Goal: Information Seeking & Learning: Find specific fact

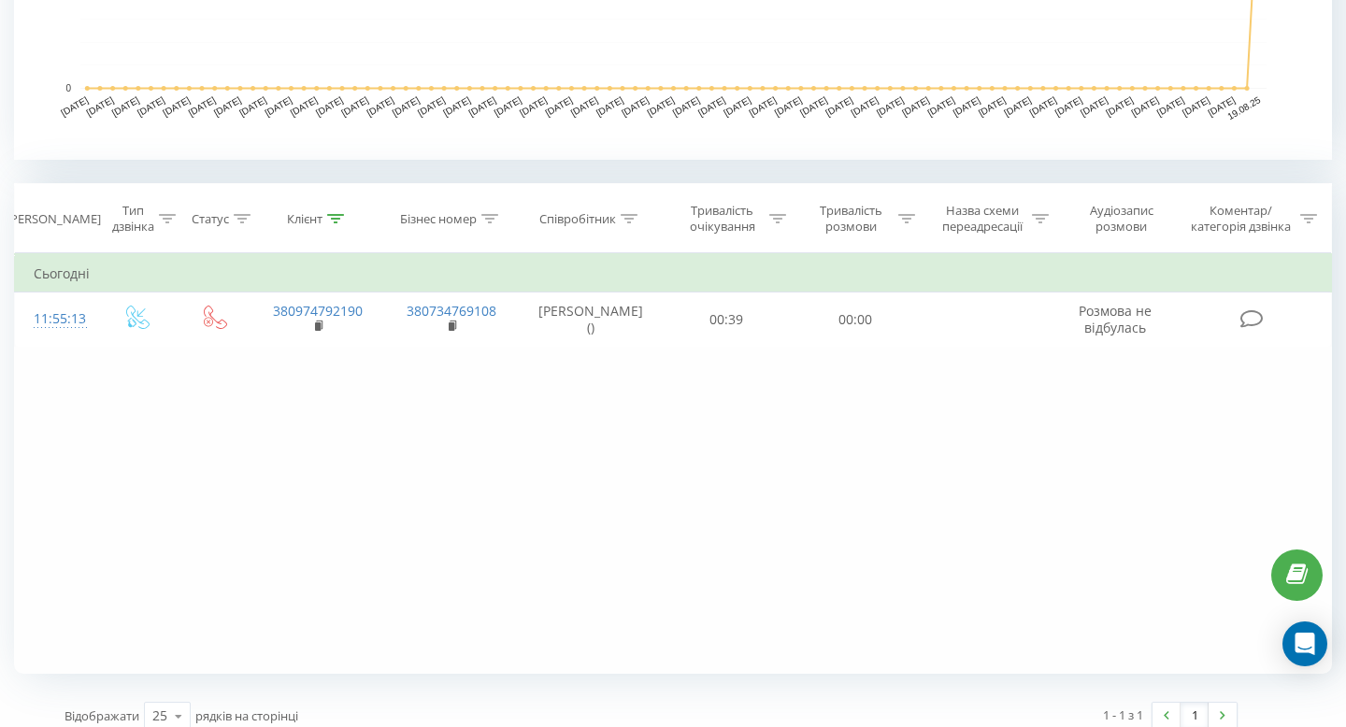
scroll to position [622, 0]
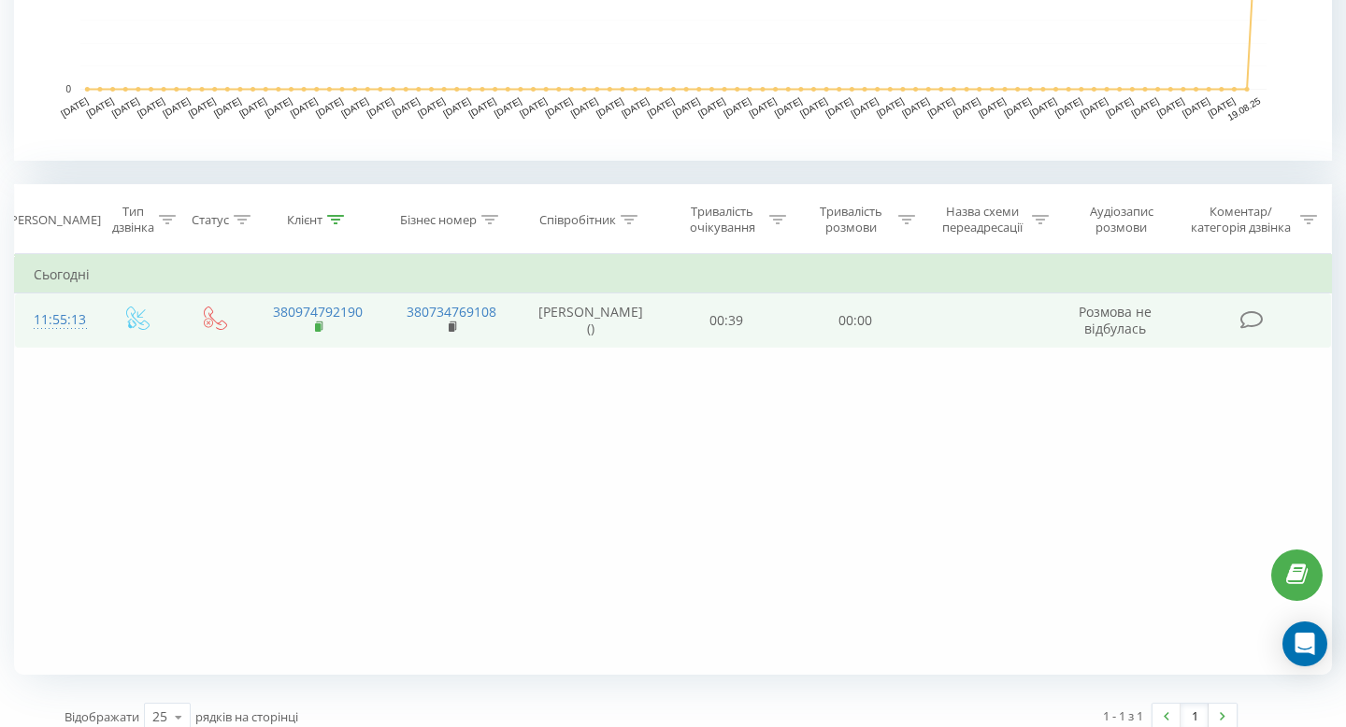
click at [321, 323] on icon at bounding box center [320, 327] width 10 height 13
click at [317, 328] on rect at bounding box center [318, 327] width 6 height 8
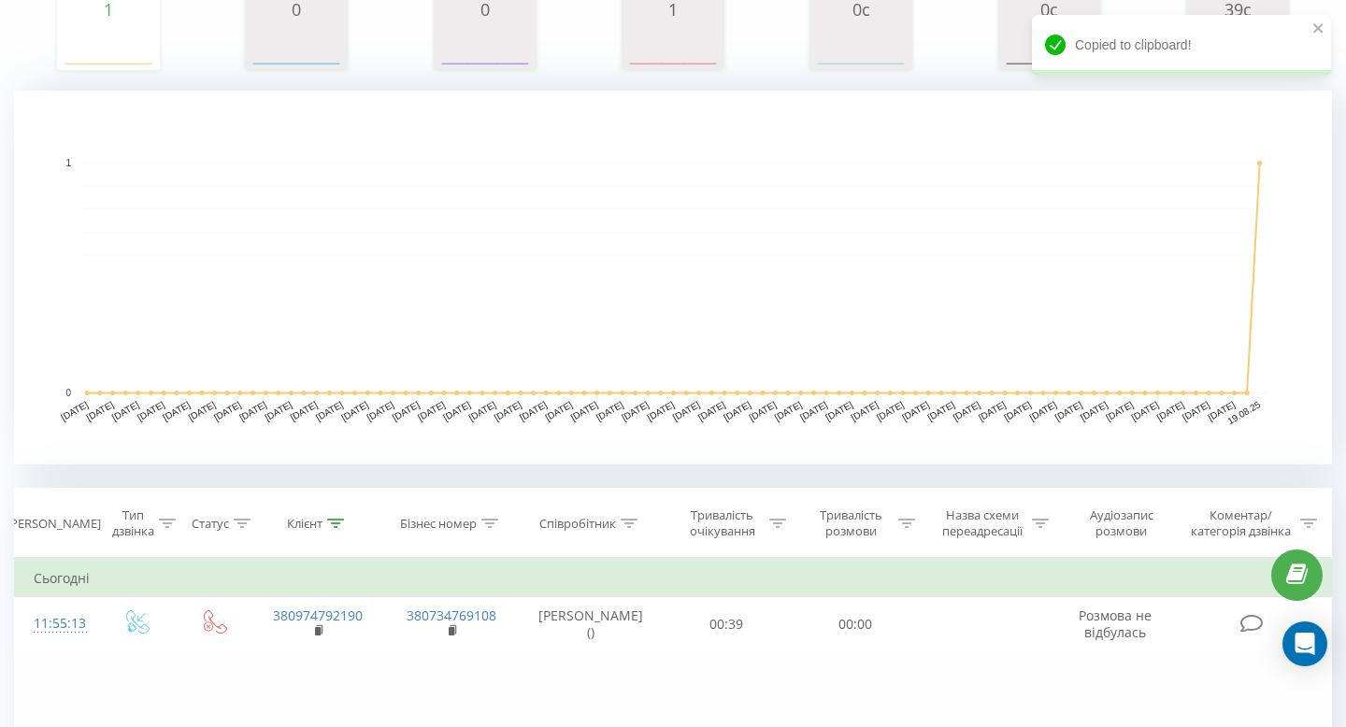
scroll to position [0, 0]
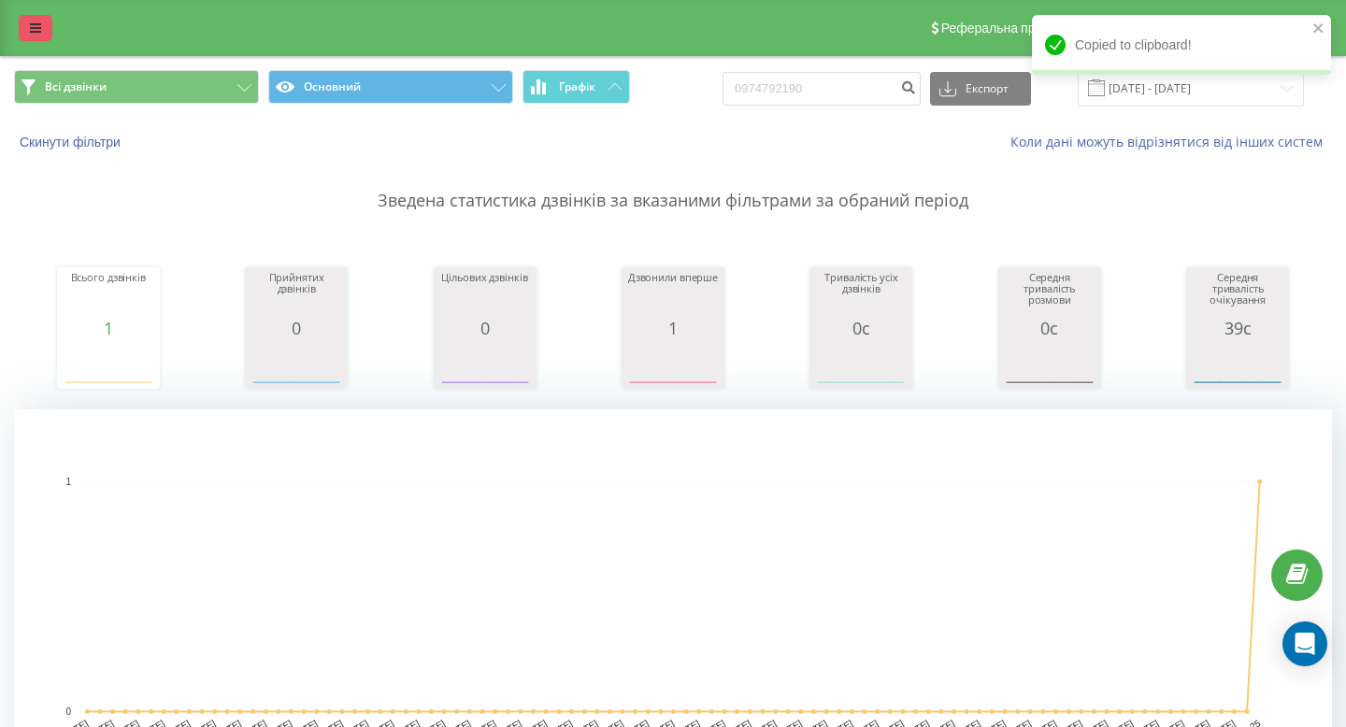
click at [49, 26] on link at bounding box center [36, 28] width 34 height 26
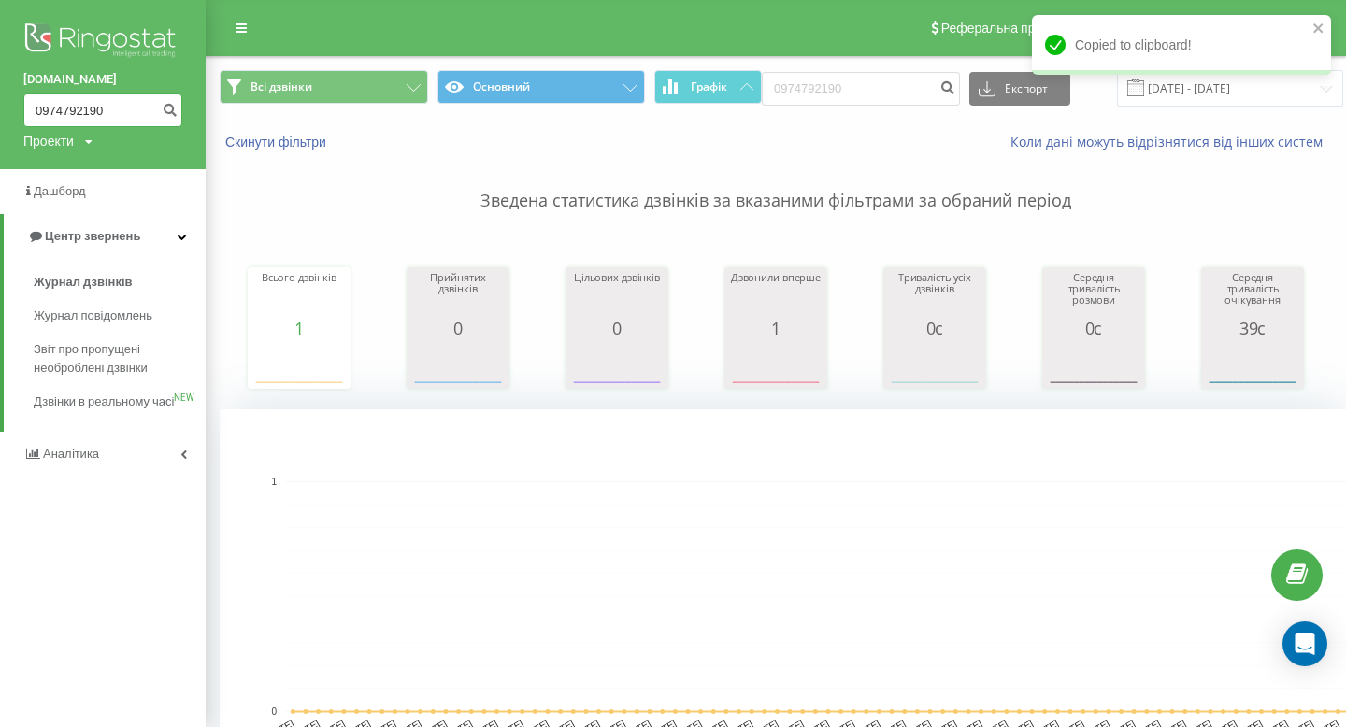
click at [70, 107] on input "0974792190" at bounding box center [102, 110] width 159 height 34
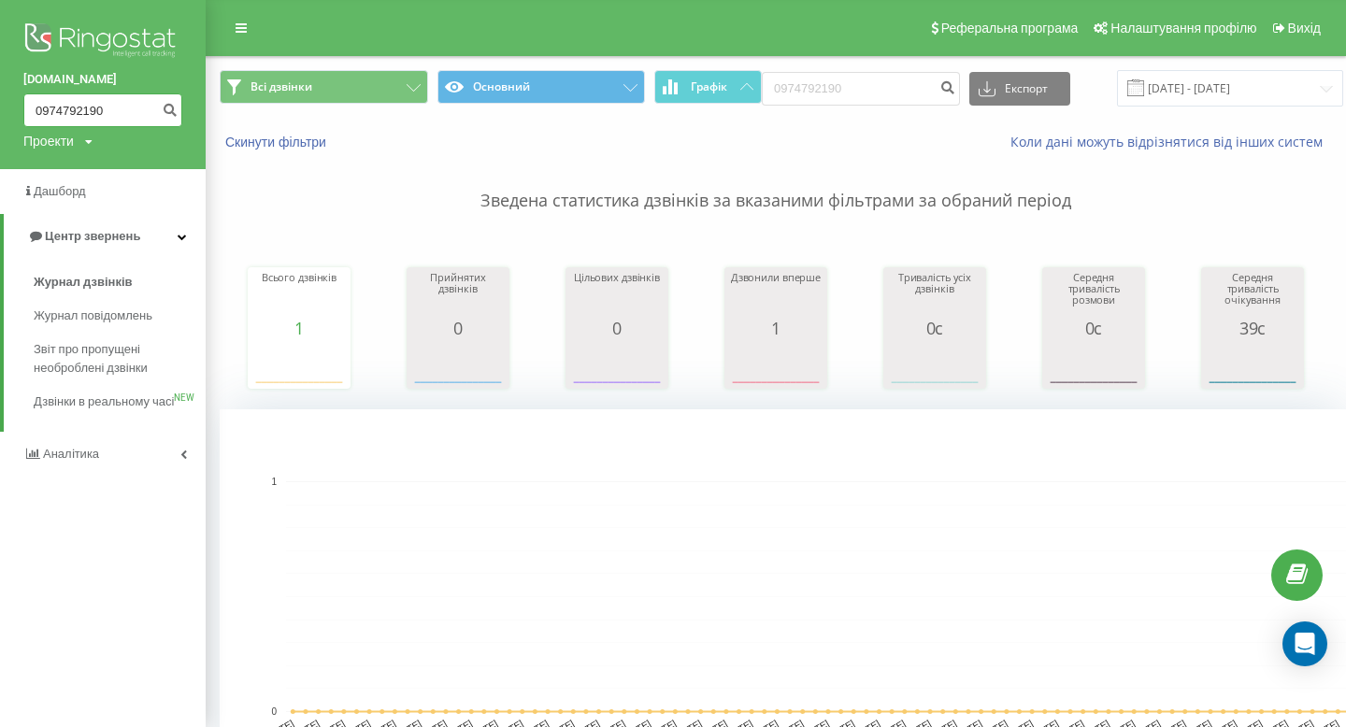
paste input "82452814"
type input "0982452814"
click at [170, 112] on icon "submit" at bounding box center [170, 107] width 16 height 11
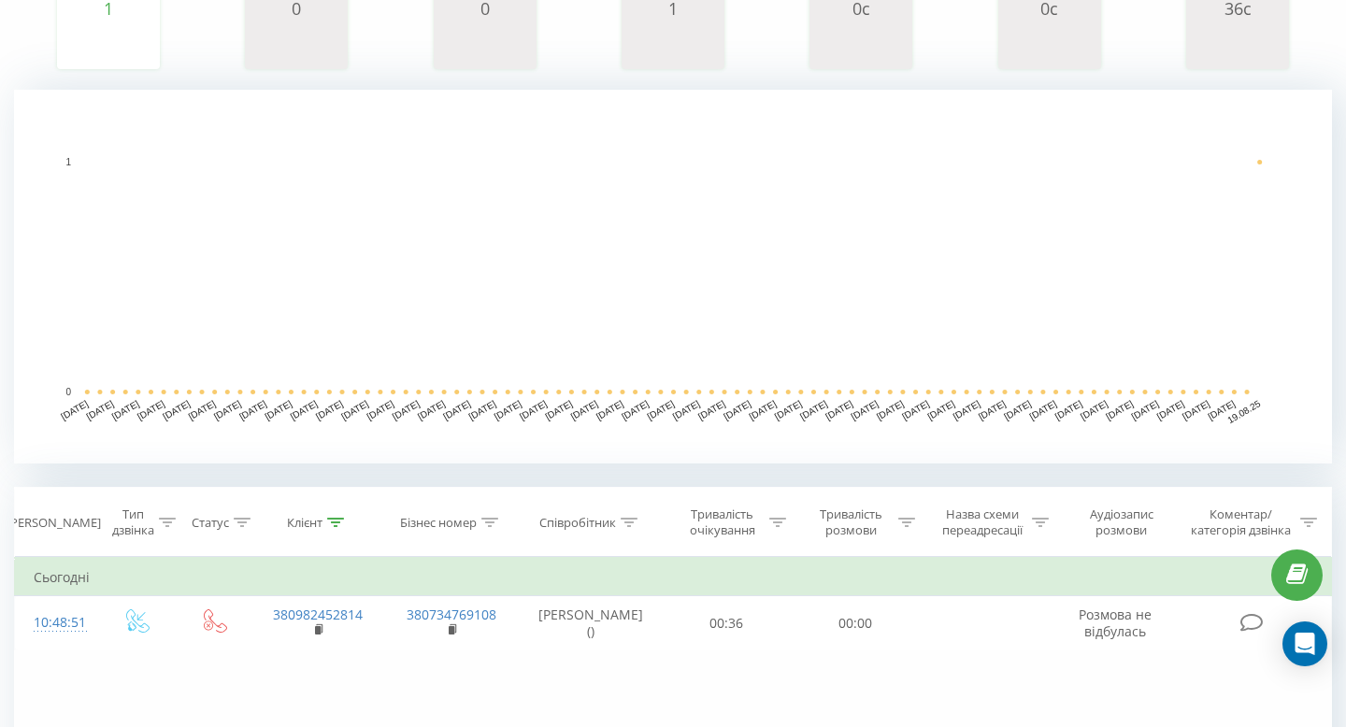
scroll to position [355, 0]
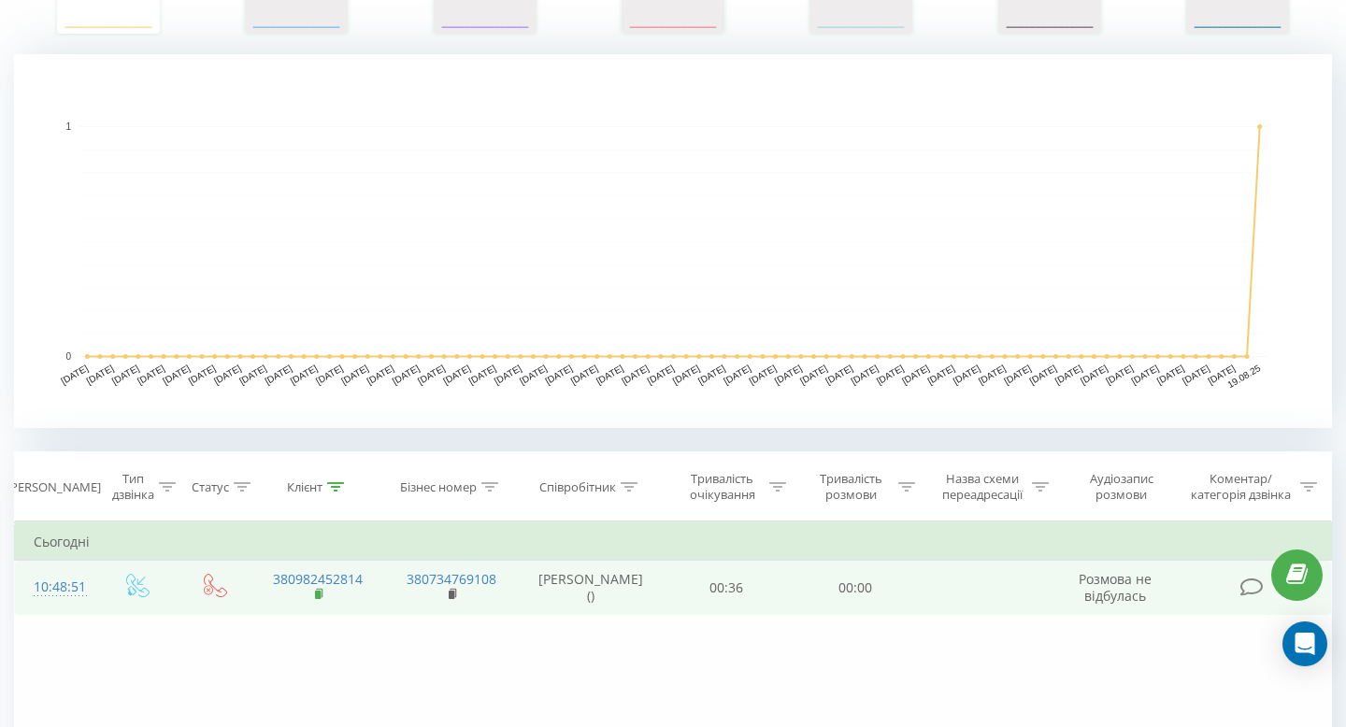
click at [319, 592] on rect at bounding box center [318, 595] width 6 height 8
click at [323, 593] on icon at bounding box center [320, 594] width 10 height 13
click at [319, 597] on rect at bounding box center [318, 595] width 6 height 8
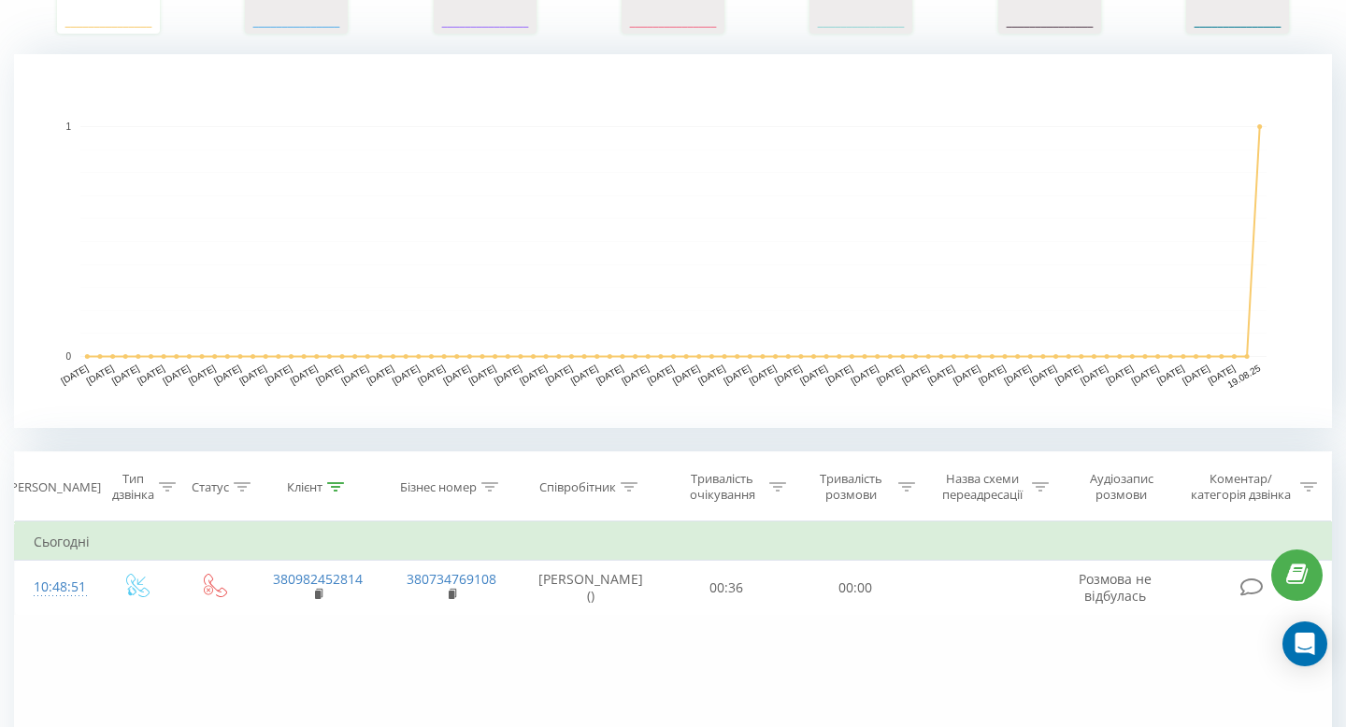
scroll to position [0, 0]
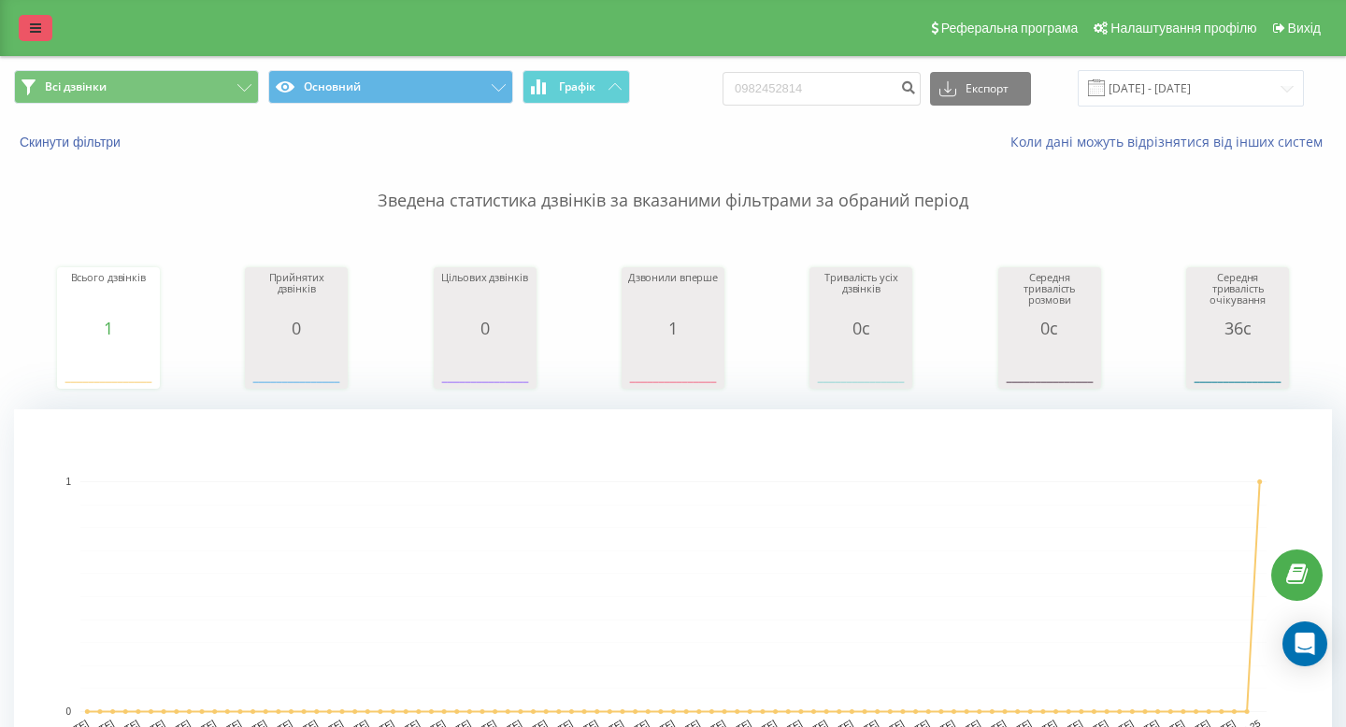
click at [32, 15] on link at bounding box center [36, 28] width 34 height 26
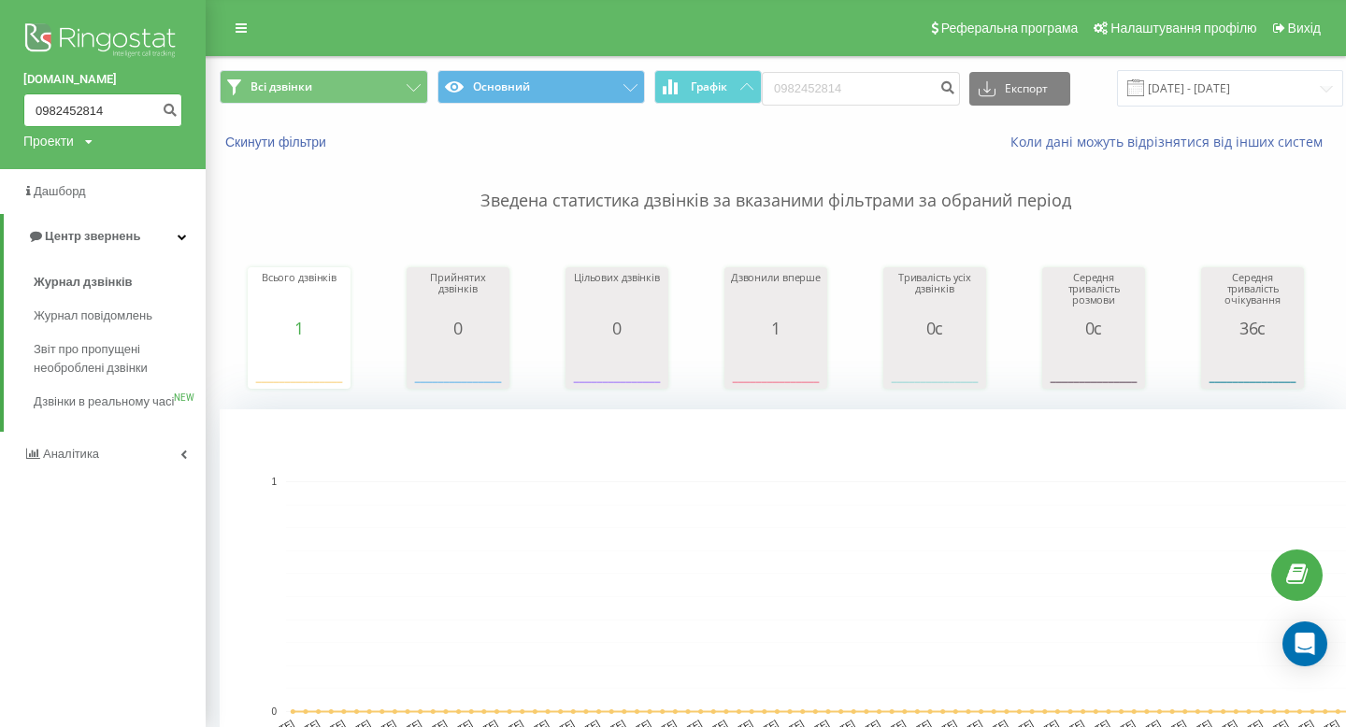
click at [59, 111] on input "0982452814" at bounding box center [102, 110] width 159 height 34
paste input "739026233"
type input "0739026233"
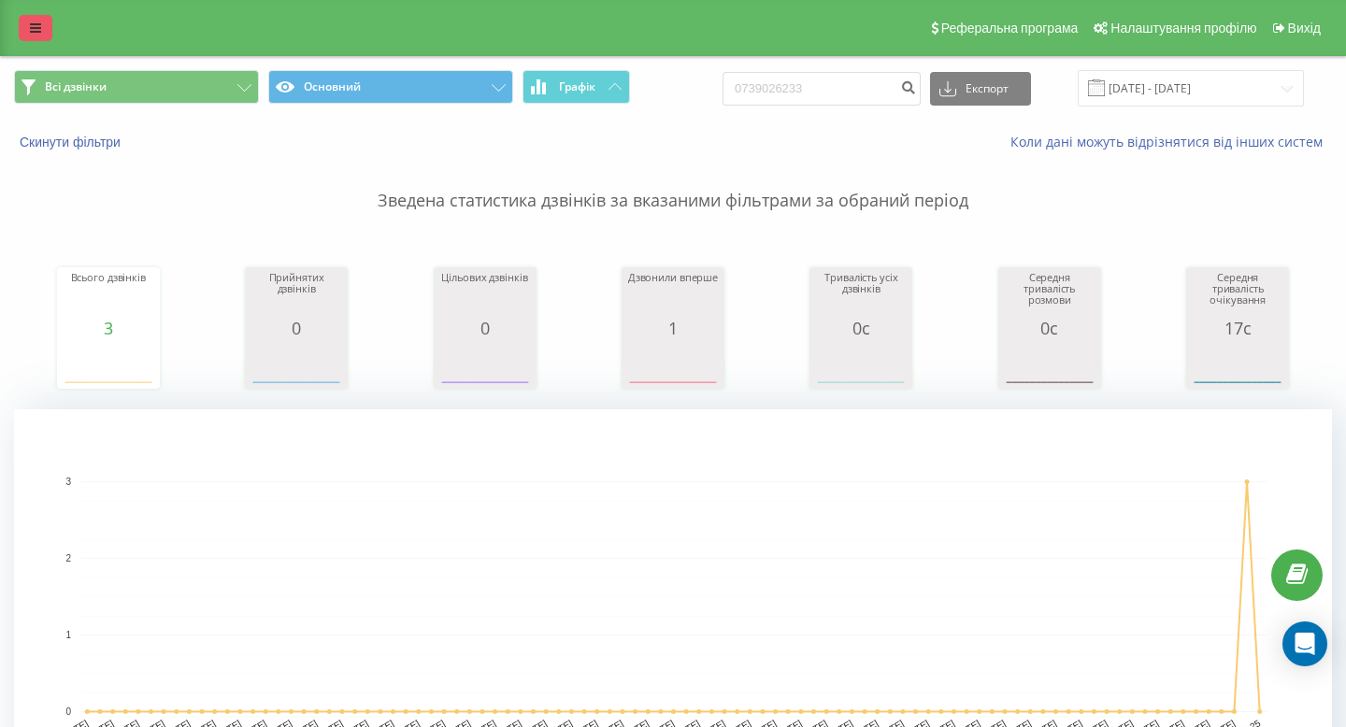
click at [36, 19] on link at bounding box center [36, 28] width 34 height 26
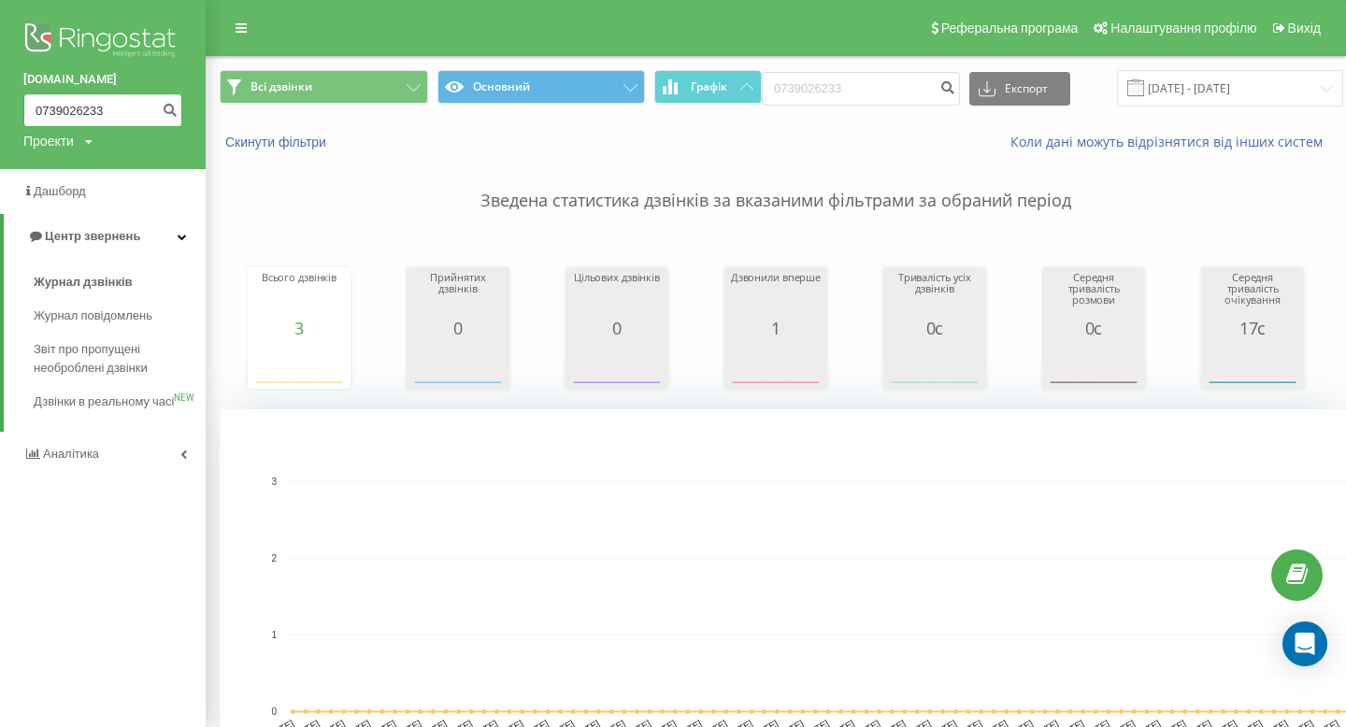
click at [85, 112] on input "0739026233" at bounding box center [102, 110] width 159 height 34
paste input "687584409"
type input "0687584409"
click at [172, 107] on icon "submit" at bounding box center [170, 107] width 16 height 11
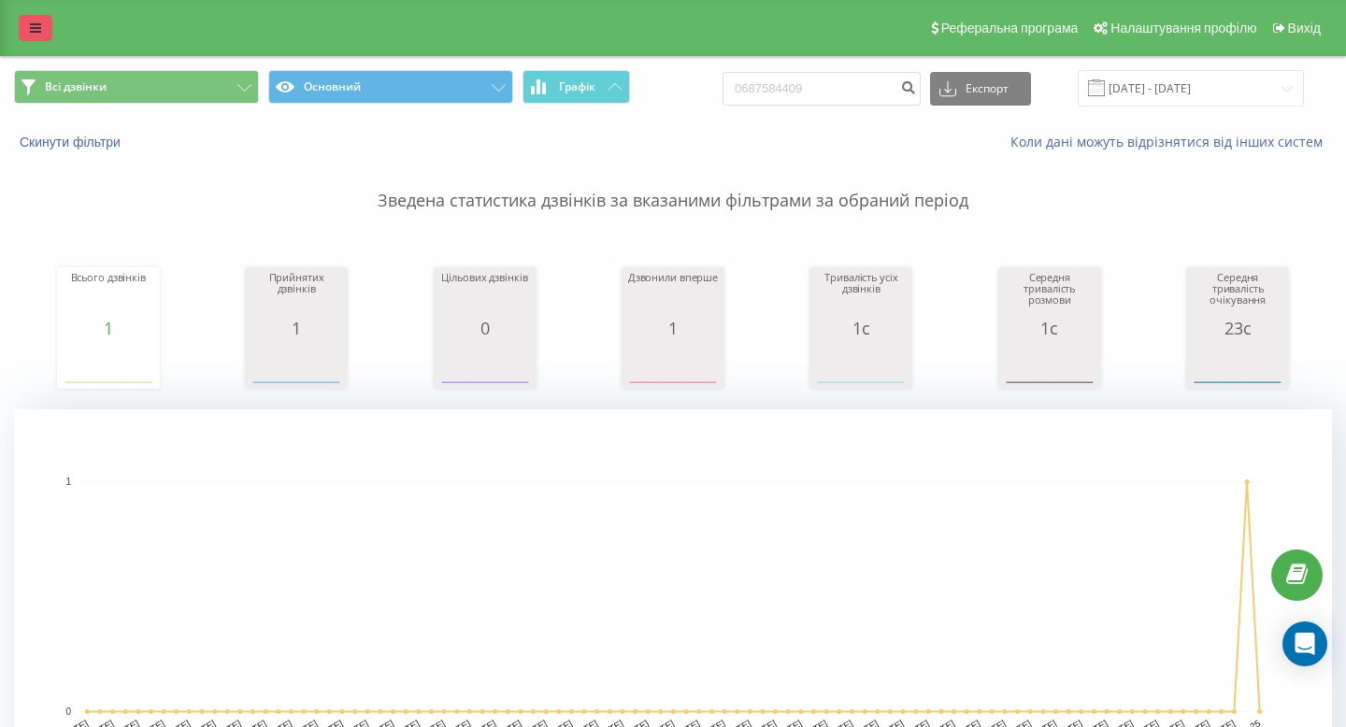
click at [38, 26] on icon at bounding box center [35, 27] width 11 height 13
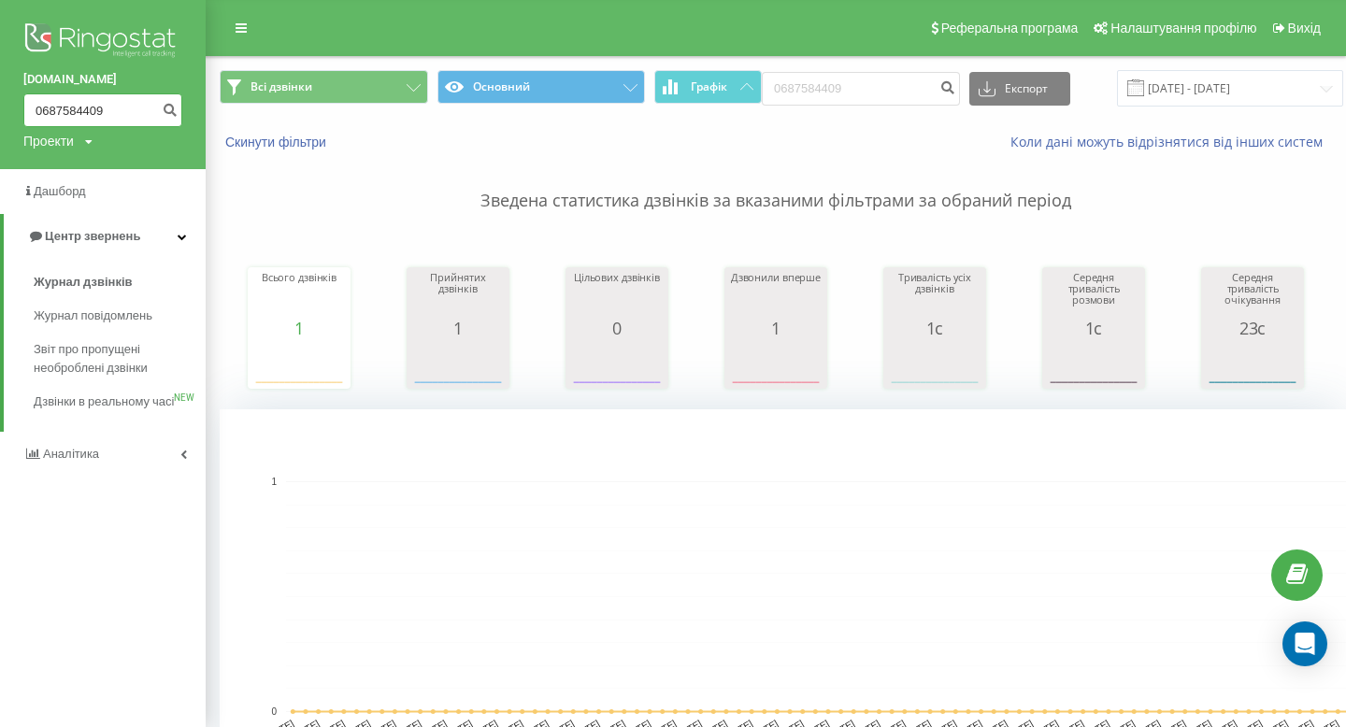
click at [95, 108] on input "0687584409" at bounding box center [102, 110] width 159 height 34
paste input "60804157"
type input "0660804157"
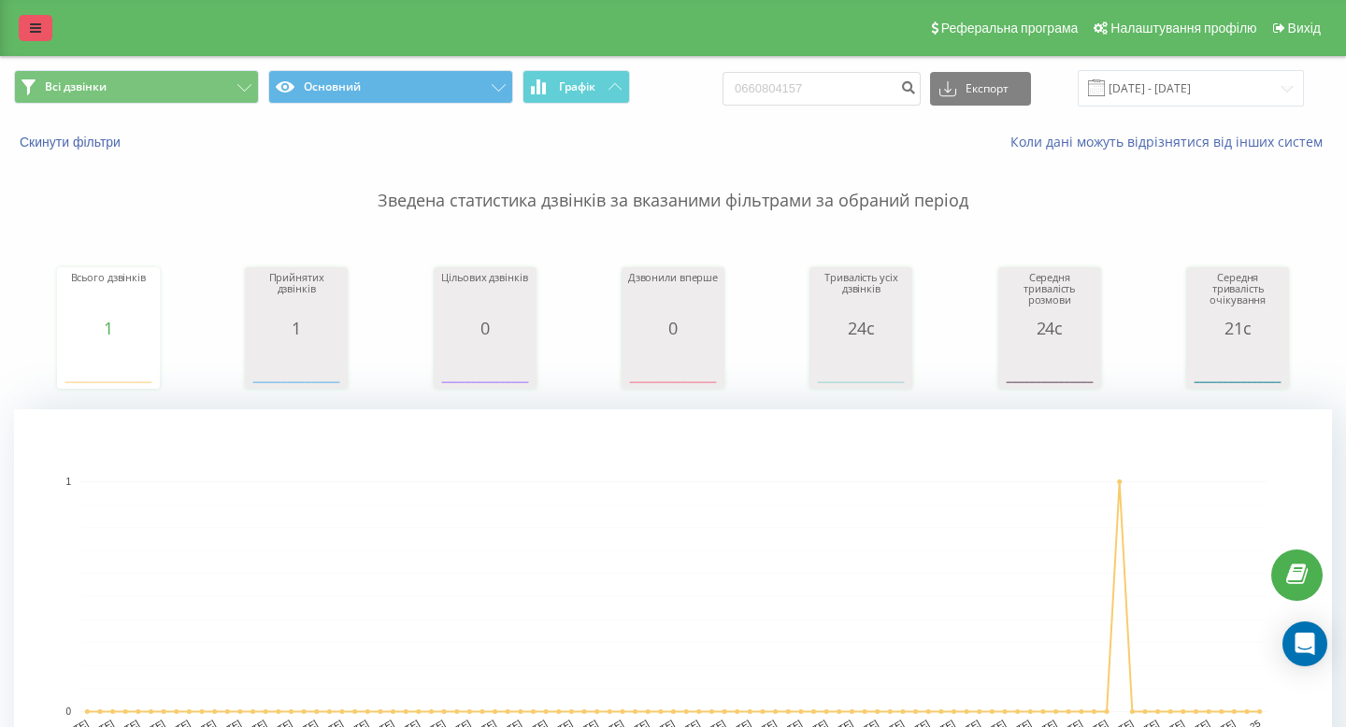
click at [32, 27] on icon at bounding box center [35, 27] width 11 height 13
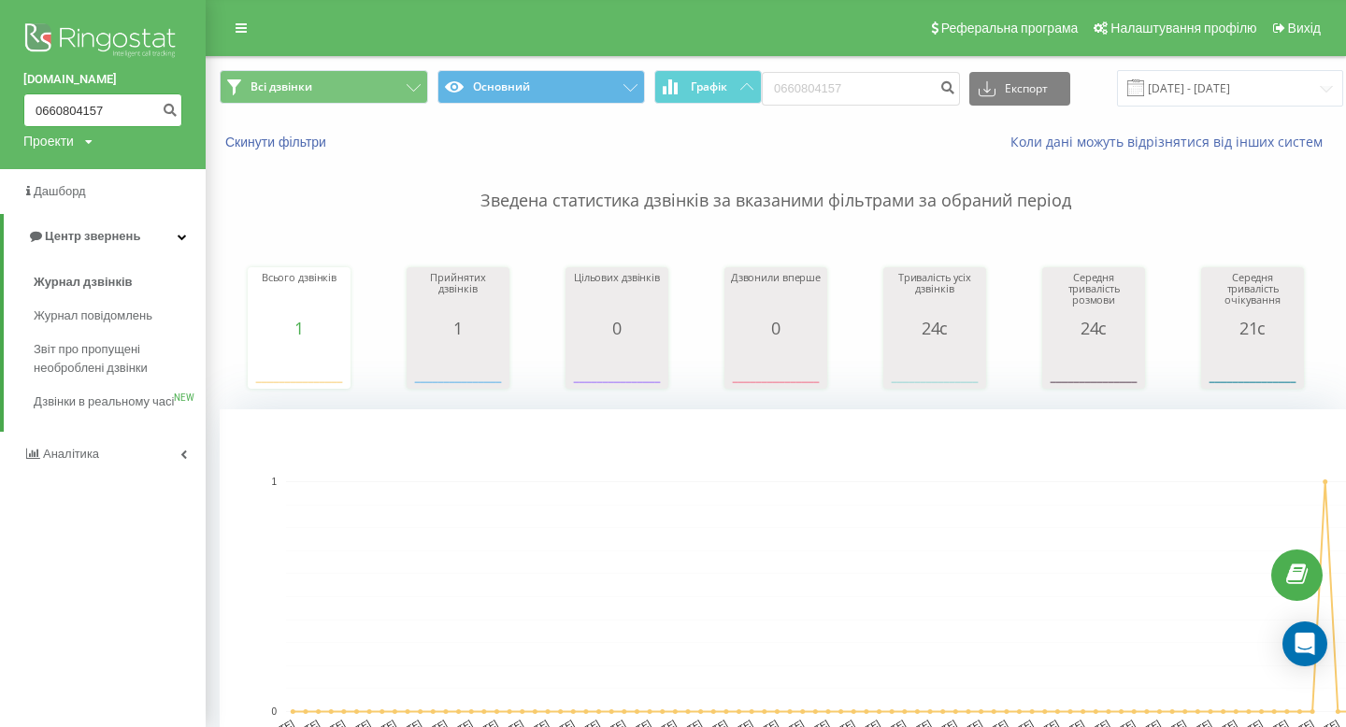
click at [78, 118] on input "0660804157" at bounding box center [102, 110] width 159 height 34
paste input "935662399"
type input "0935662399"
click at [171, 100] on button "submit" at bounding box center [169, 110] width 25 height 34
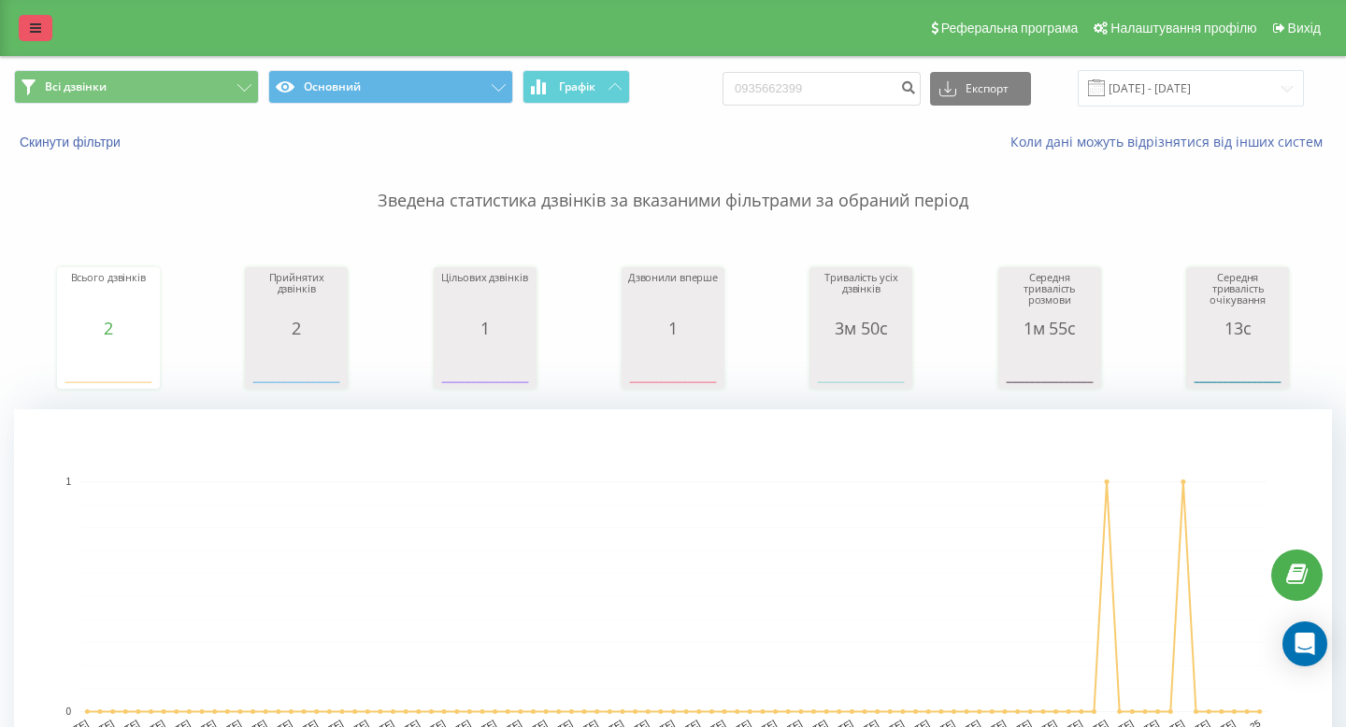
click at [36, 34] on icon at bounding box center [35, 27] width 11 height 13
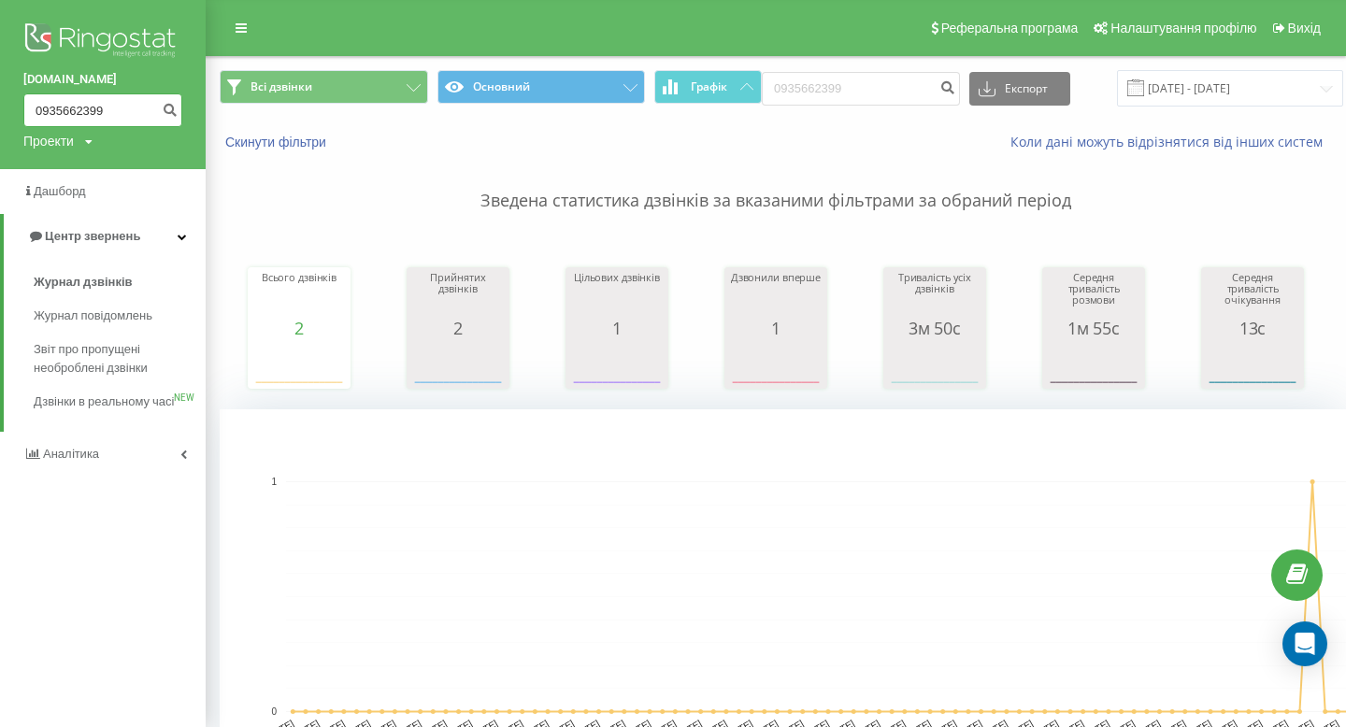
click at [48, 106] on input "0935662399" at bounding box center [102, 110] width 159 height 34
paste input "677595874"
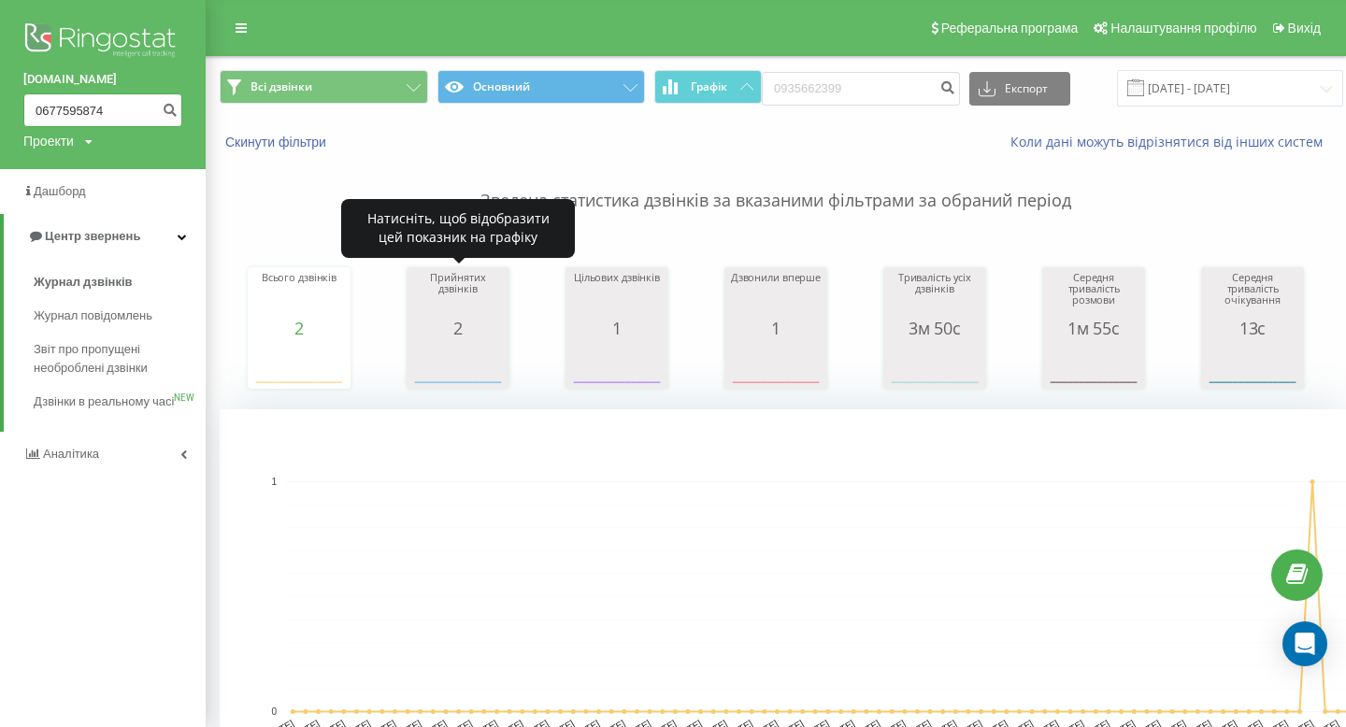
type input "0677595874"
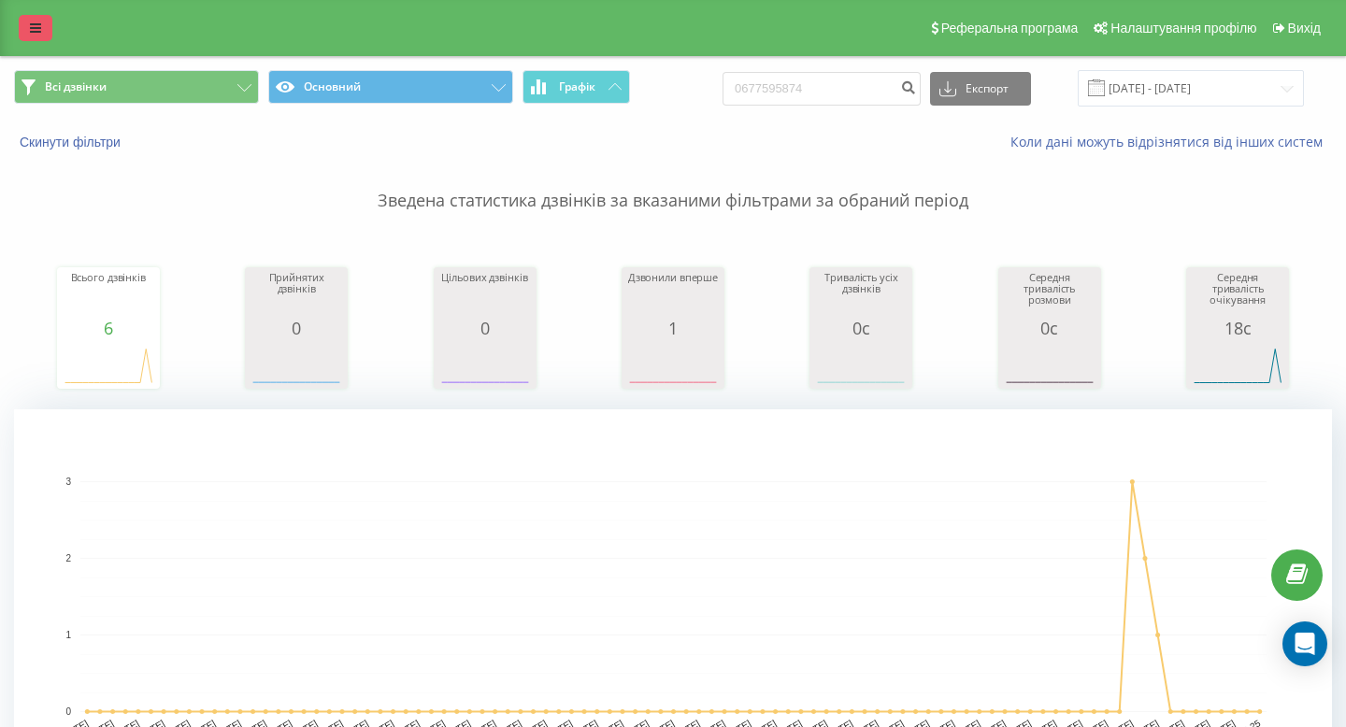
click at [36, 35] on link at bounding box center [36, 28] width 34 height 26
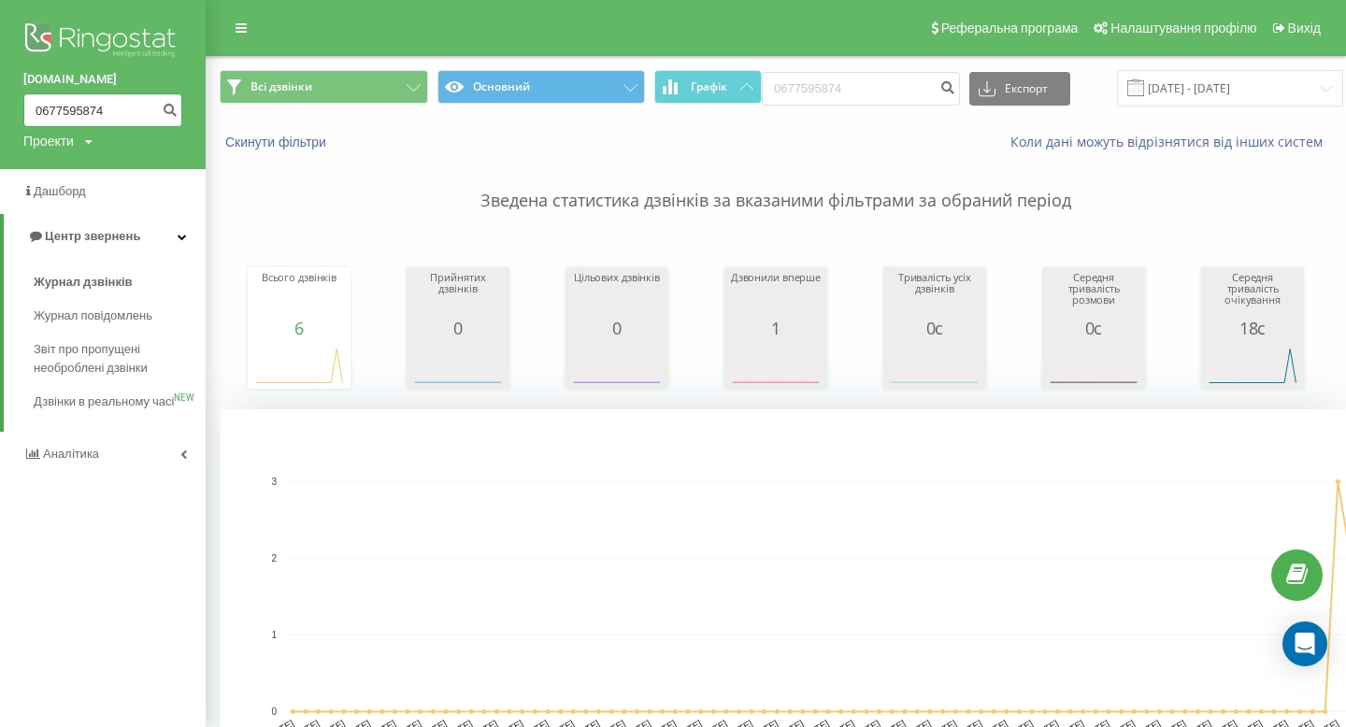
click at [64, 108] on input "0677595874" at bounding box center [102, 110] width 159 height 34
paste input "3291075"
type input "0632910754"
click at [158, 108] on button "submit" at bounding box center [169, 110] width 25 height 34
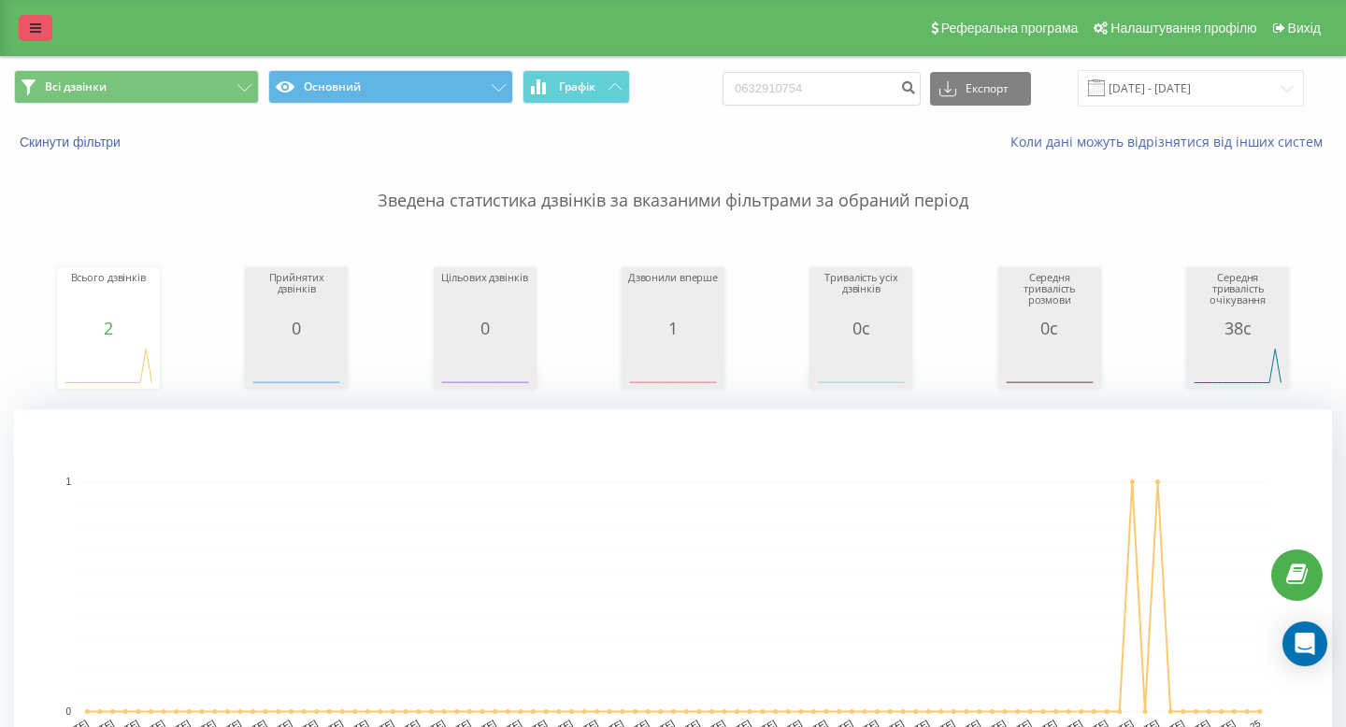
click at [32, 24] on icon at bounding box center [35, 27] width 11 height 13
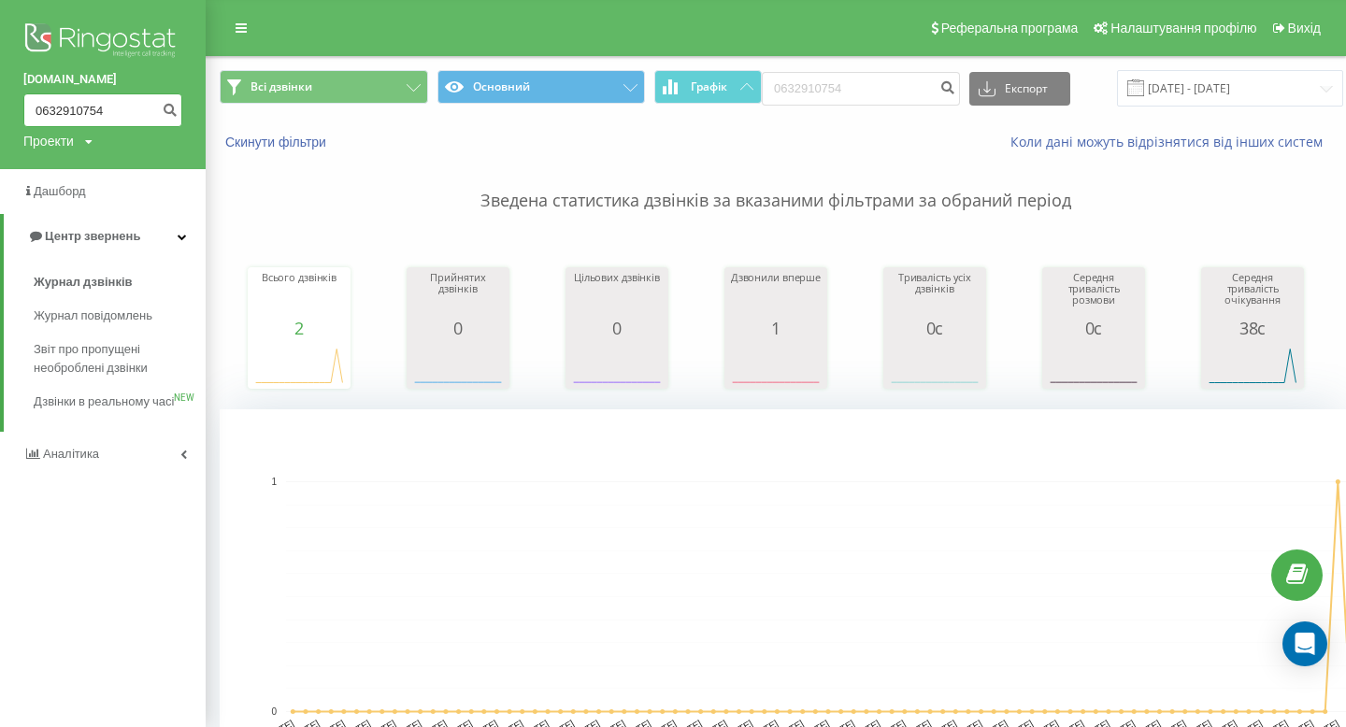
click at [91, 108] on input "0632910754" at bounding box center [102, 110] width 159 height 34
paste input "8484252"
type input "0638484252"
click at [184, 110] on div "[DOMAIN_NAME] 0638484252 Проекти [DOMAIN_NAME]" at bounding box center [103, 84] width 206 height 169
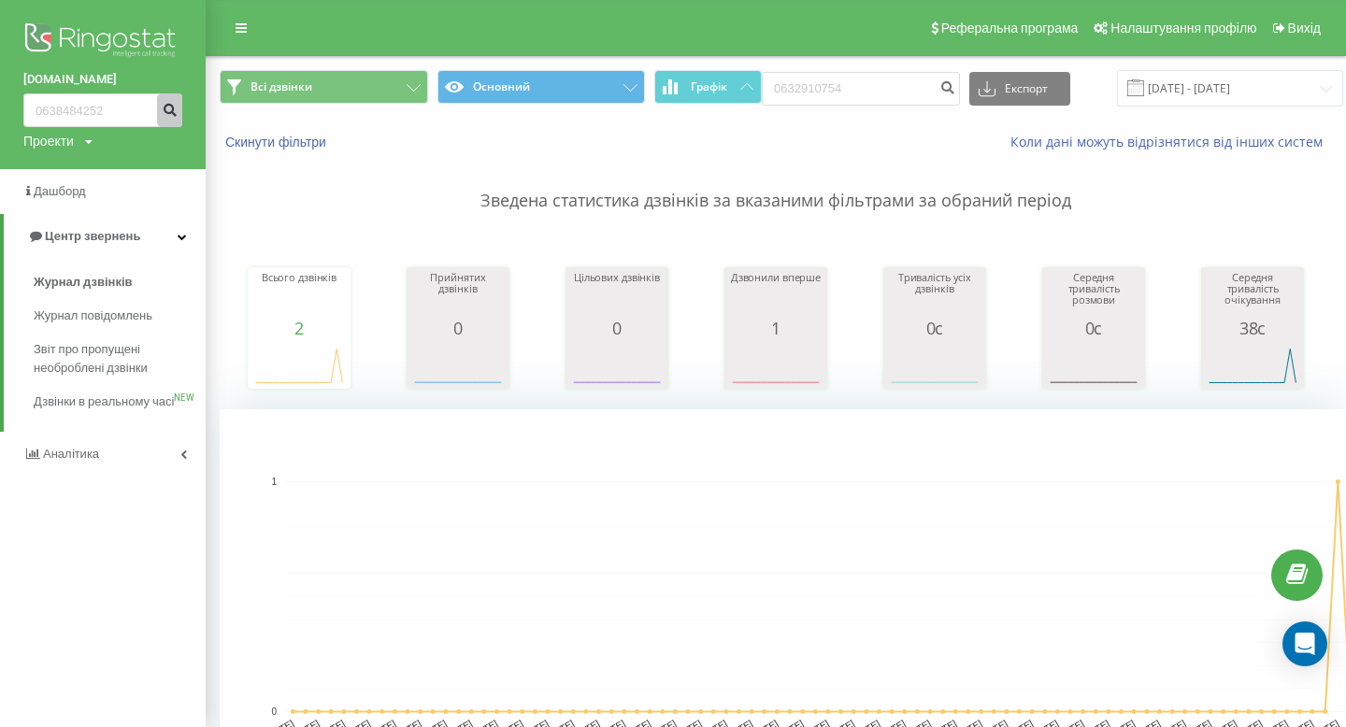
click at [169, 109] on icon "submit" at bounding box center [170, 107] width 16 height 11
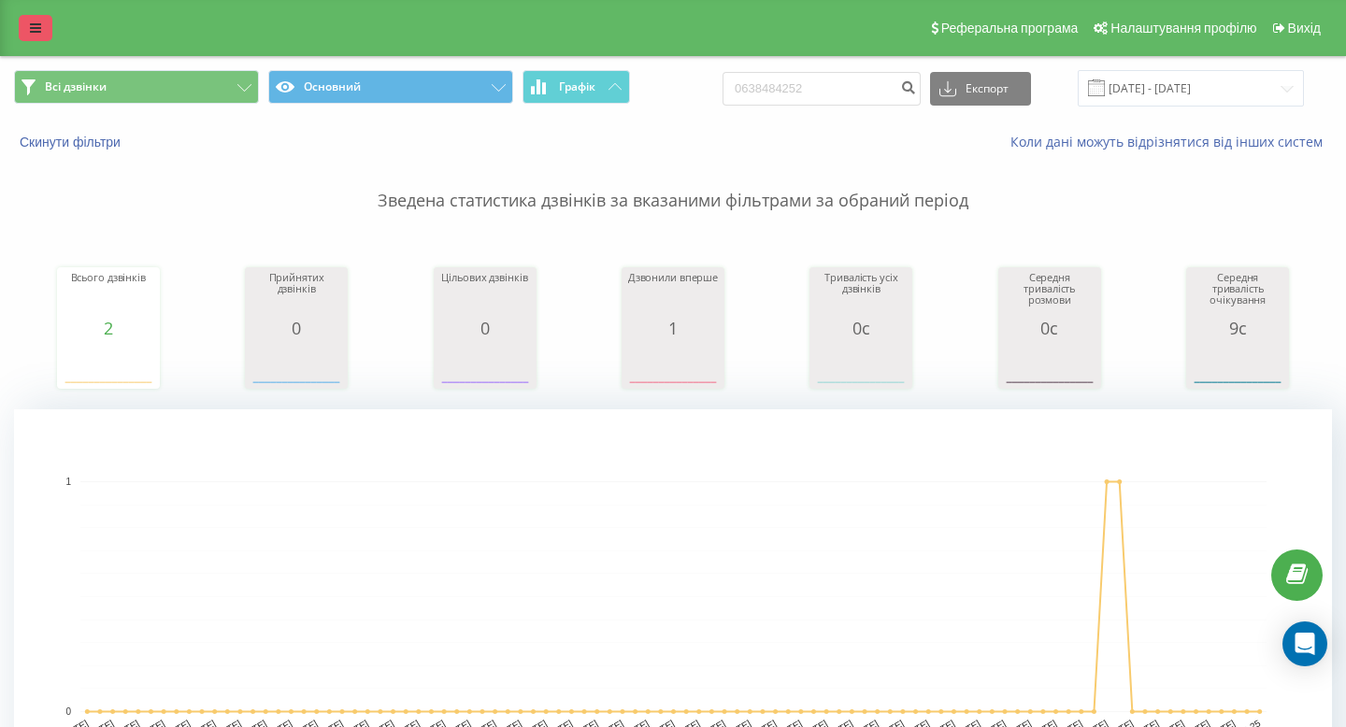
click at [42, 24] on link at bounding box center [36, 28] width 34 height 26
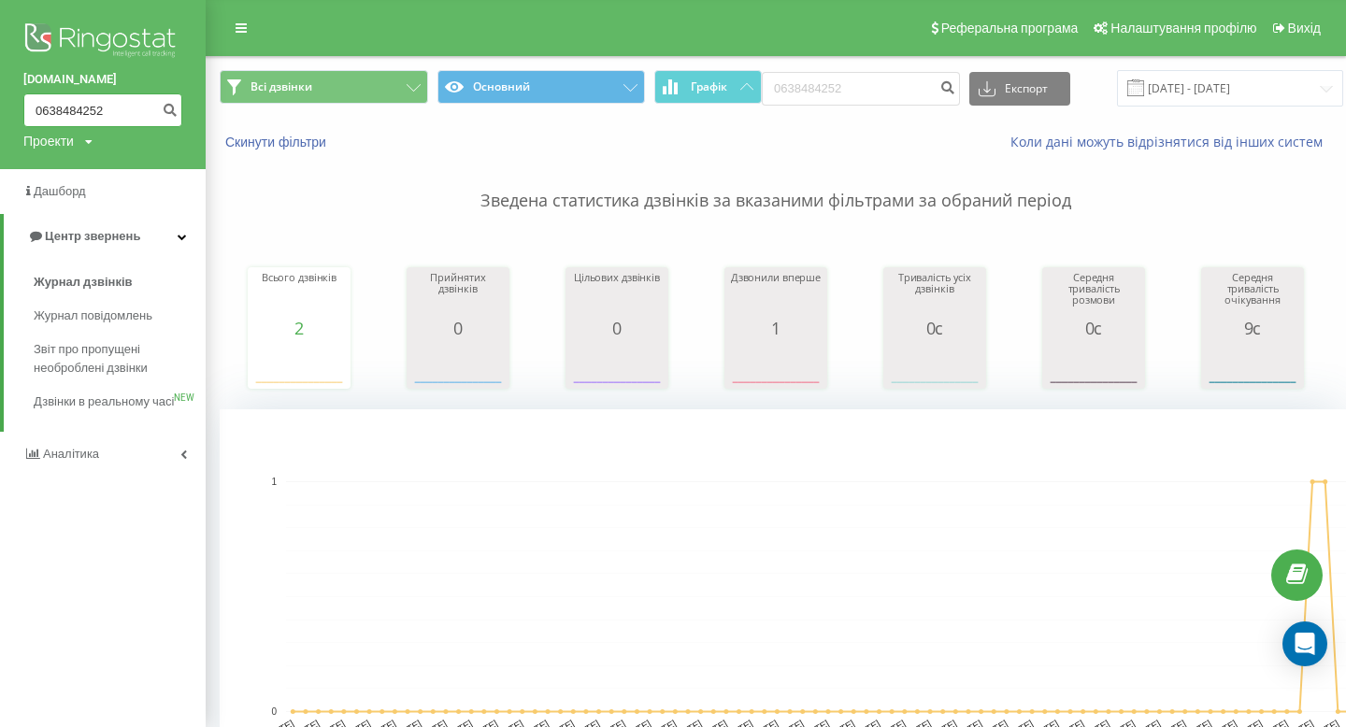
click at [81, 113] on input "0638484252" at bounding box center [102, 110] width 159 height 34
paste input "954501590"
type input "0954501590"
click at [165, 108] on icon "submit" at bounding box center [170, 107] width 16 height 11
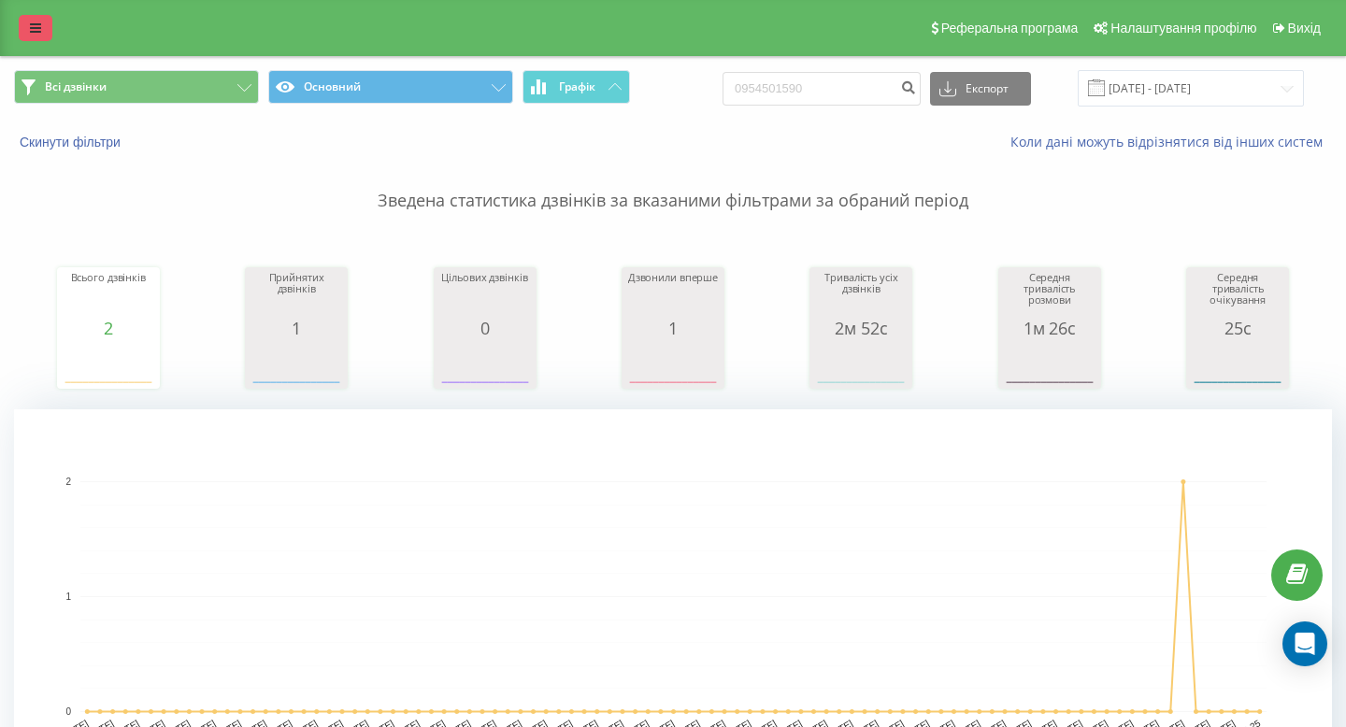
click at [23, 36] on link at bounding box center [36, 28] width 34 height 26
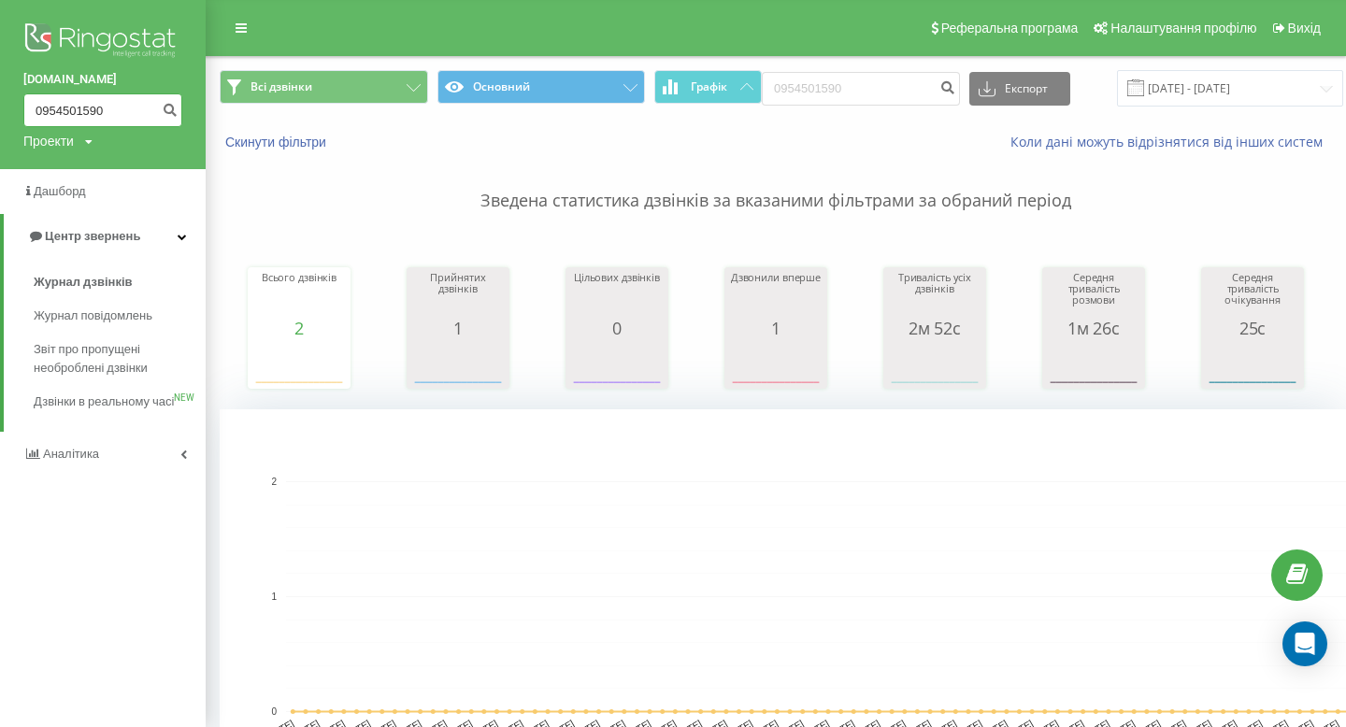
click at [85, 112] on input "0954501590" at bounding box center [102, 110] width 159 height 34
paste input "50027344"
type input "0500273440"
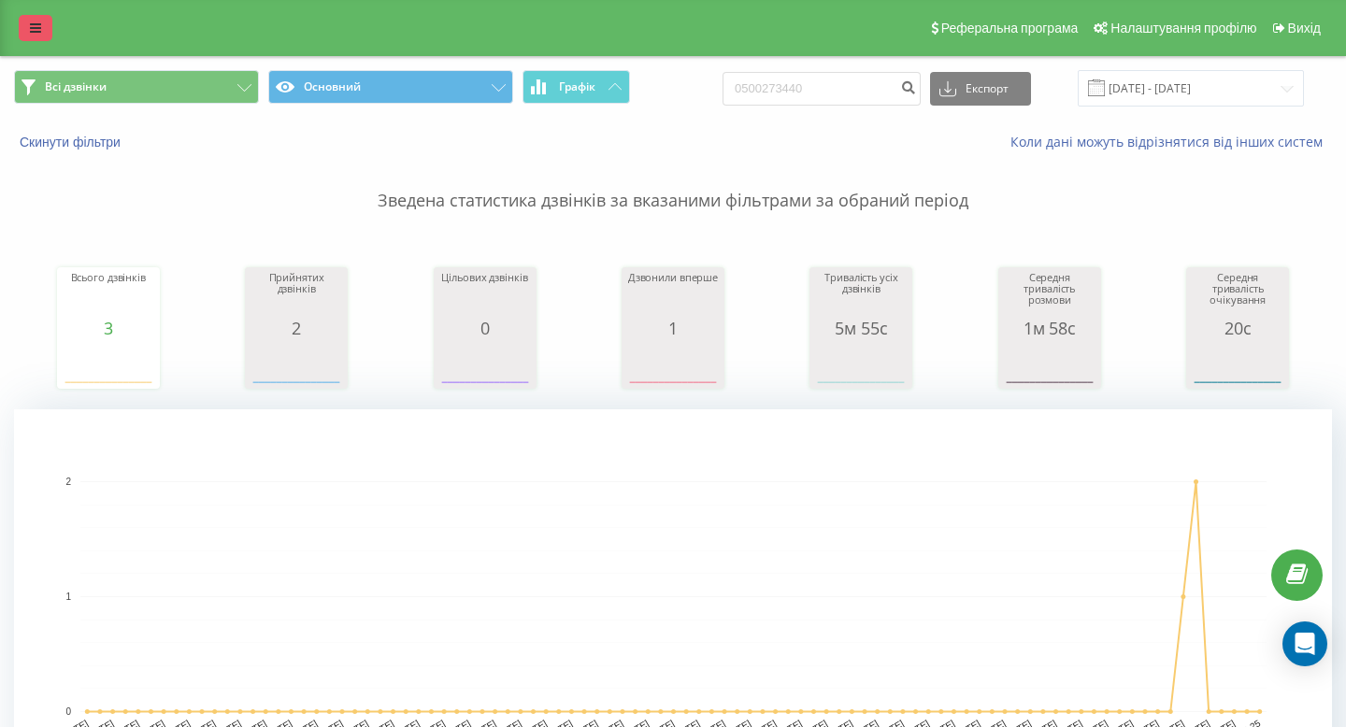
click at [38, 21] on icon at bounding box center [35, 27] width 11 height 13
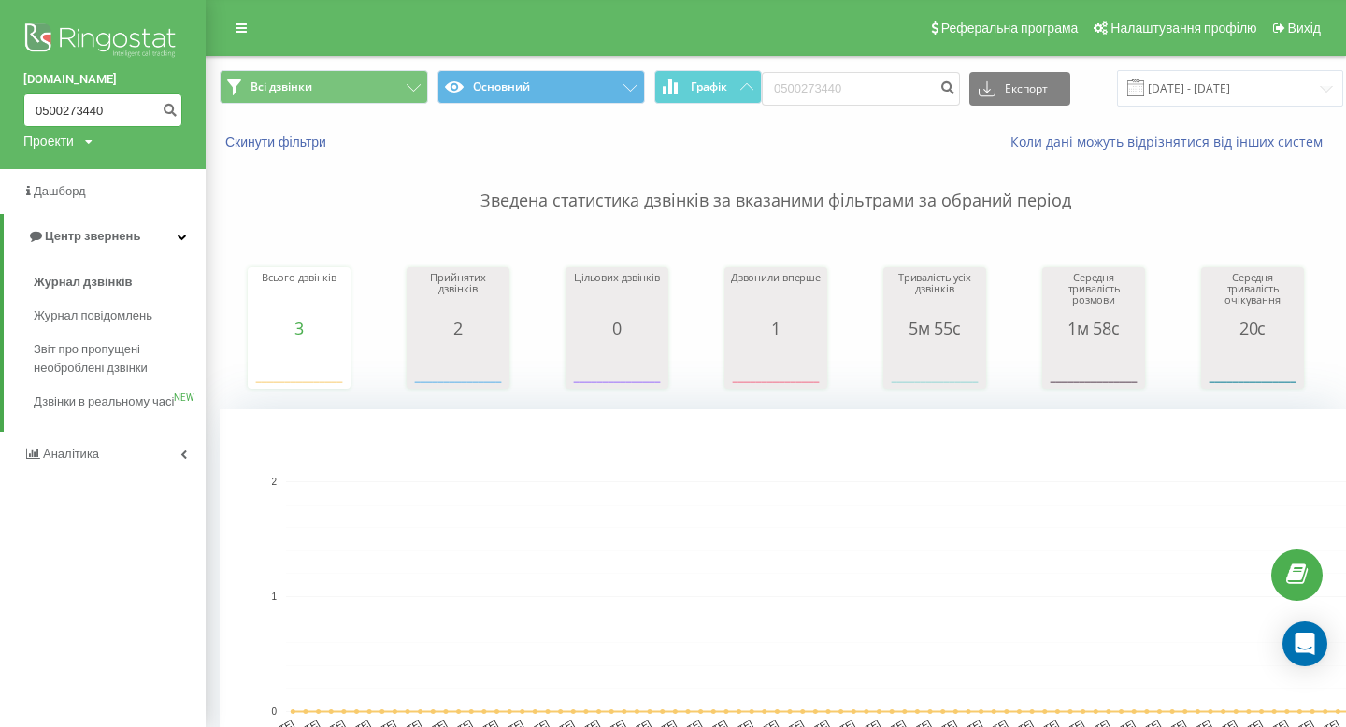
click at [91, 111] on input "0500273440" at bounding box center [102, 110] width 159 height 34
paste input "974088956"
click at [91, 111] on input "0974088956" at bounding box center [102, 110] width 159 height 34
type input "0974088956"
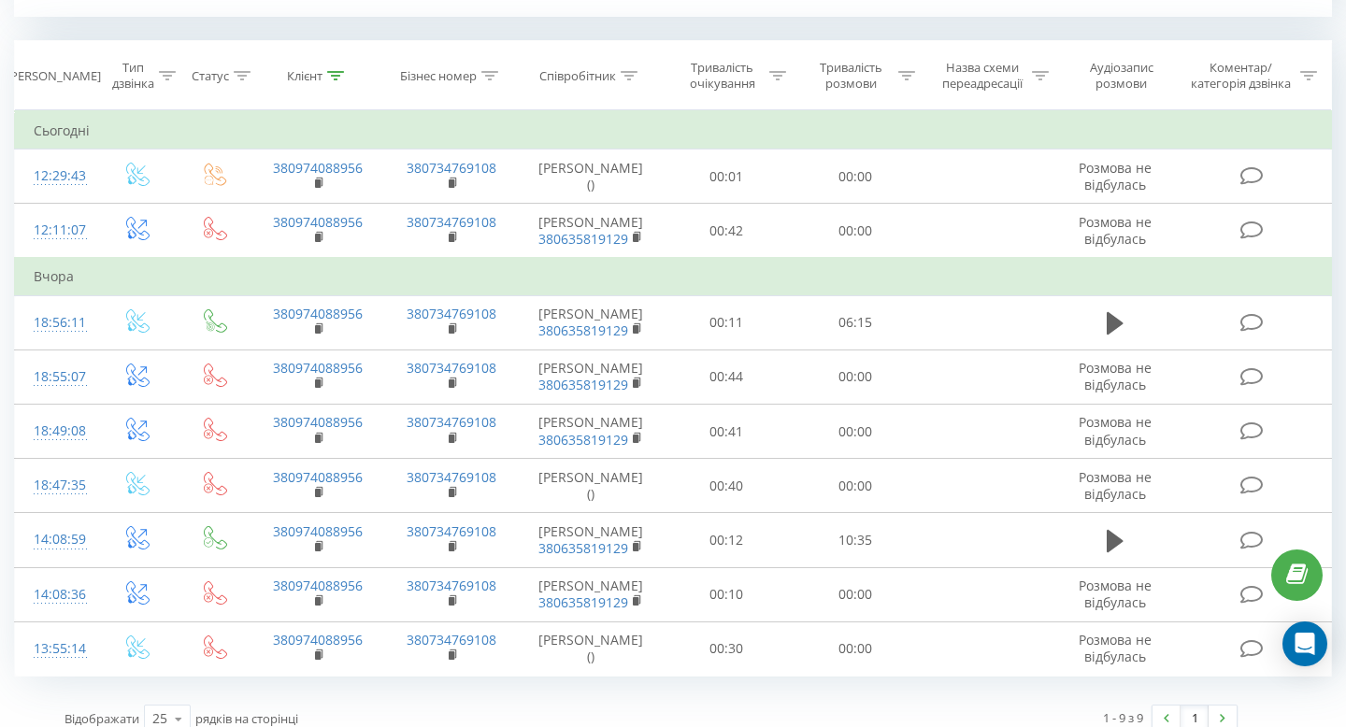
scroll to position [752, 0]
